Goal: Transaction & Acquisition: Subscribe to service/newsletter

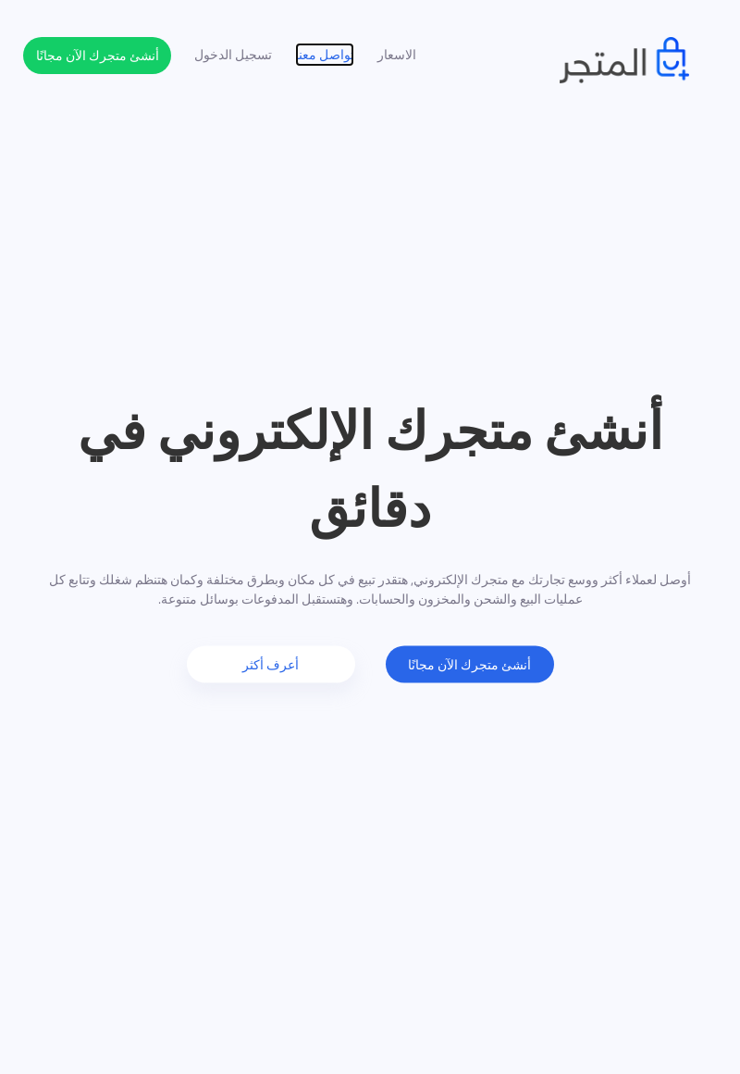
click at [312, 53] on link "تواصل معنا" at bounding box center [324, 54] width 59 height 19
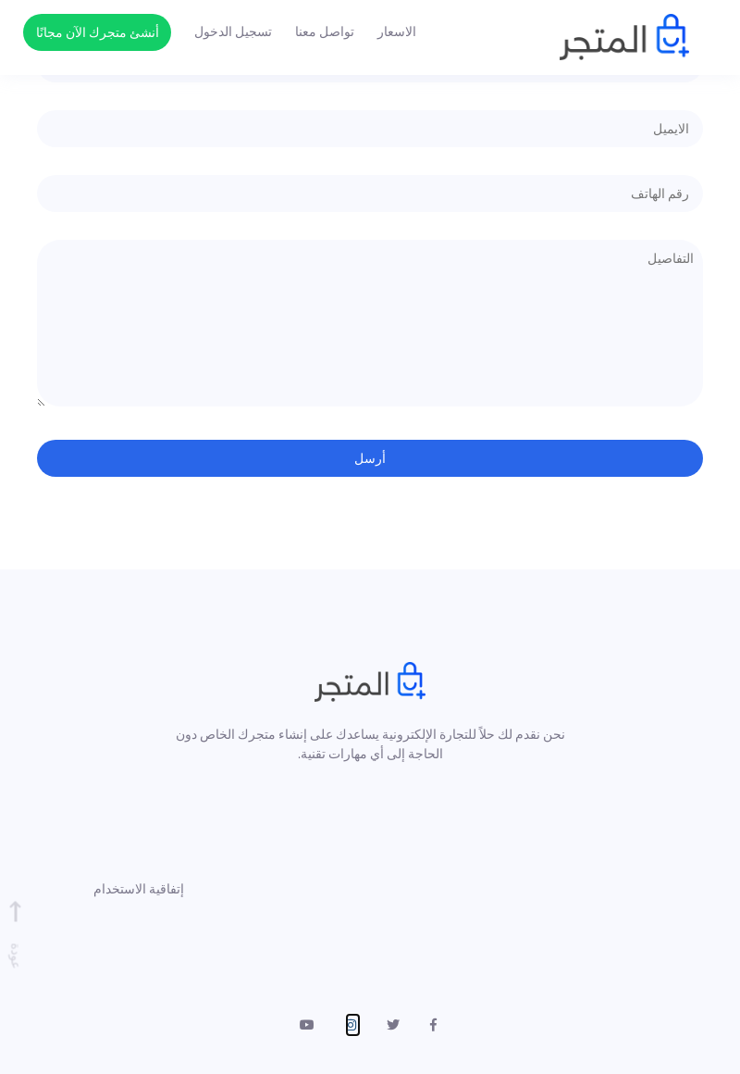
click at [350, 1018] on icon at bounding box center [350, 1024] width 11 height 13
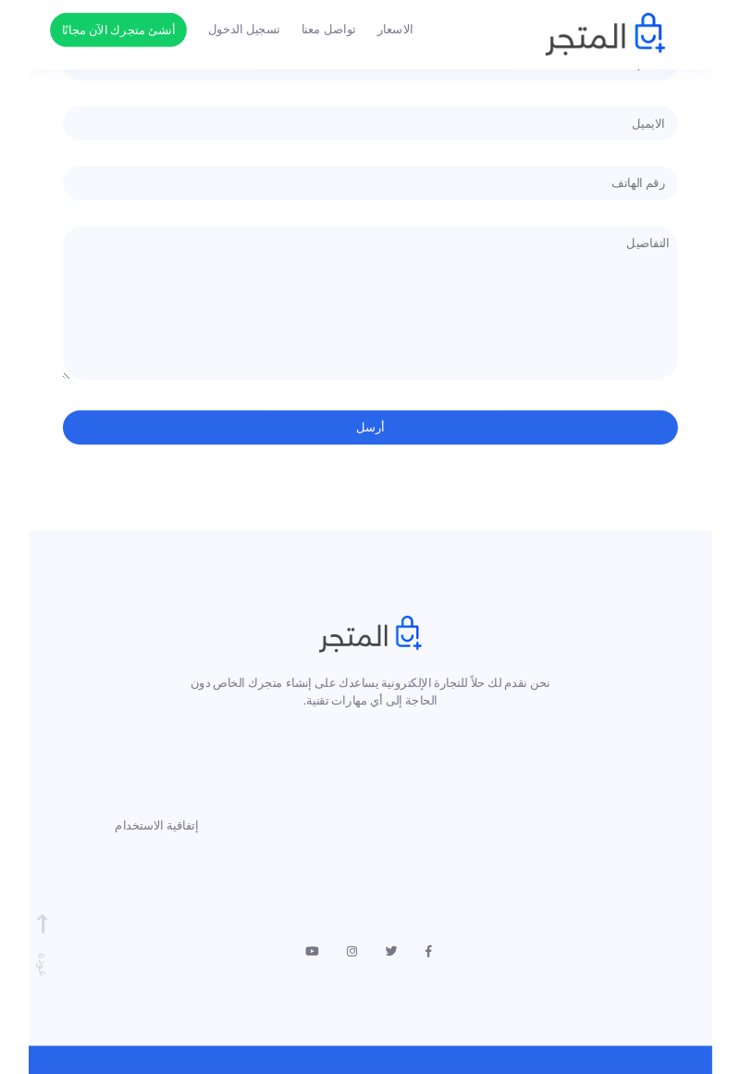
scroll to position [5323, 0]
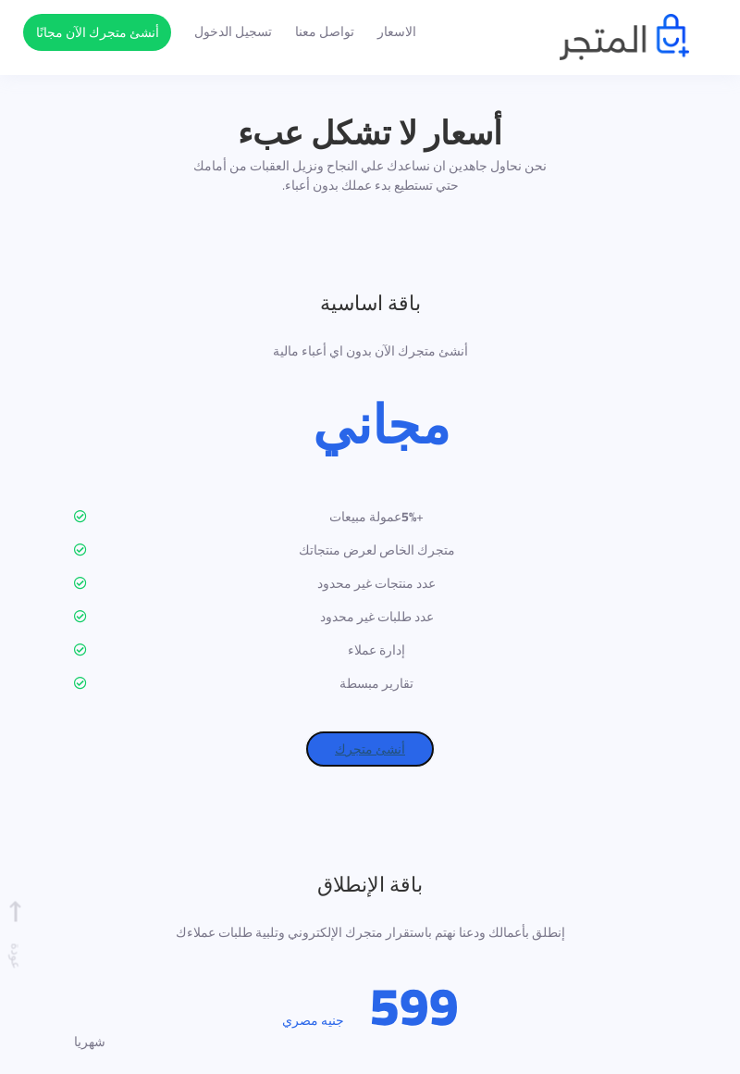
click at [407, 730] on link "أنشئ متجرك" at bounding box center [370, 748] width 130 height 37
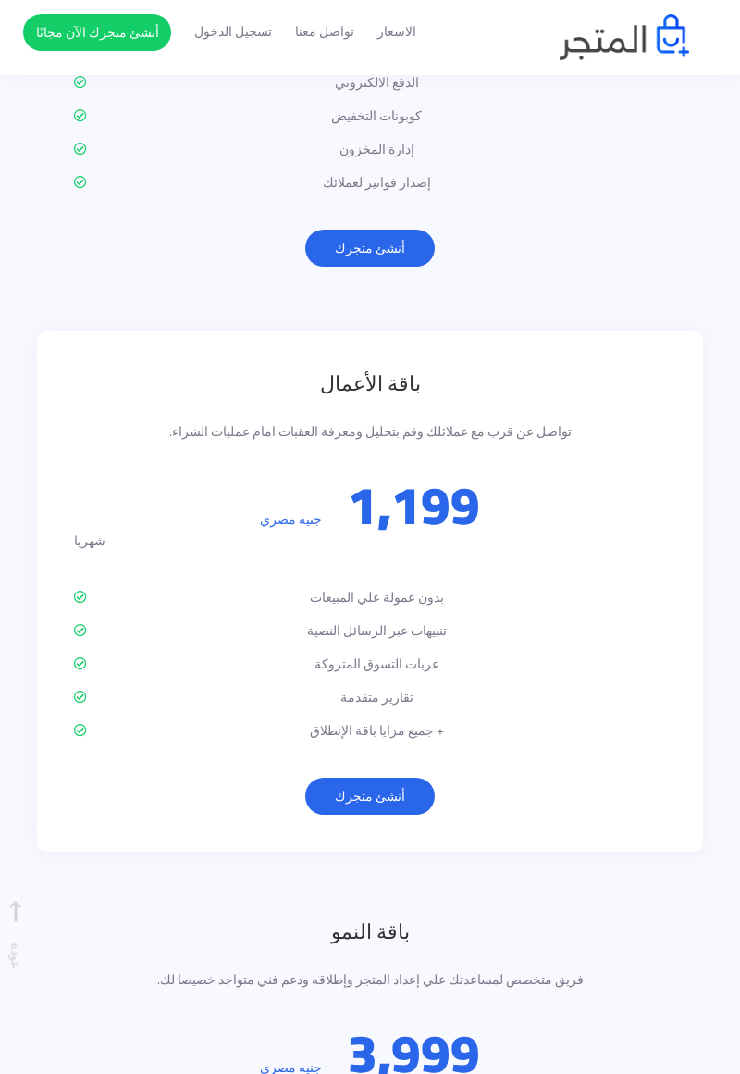
scroll to position [3600, 0]
